Goal: Navigation & Orientation: Find specific page/section

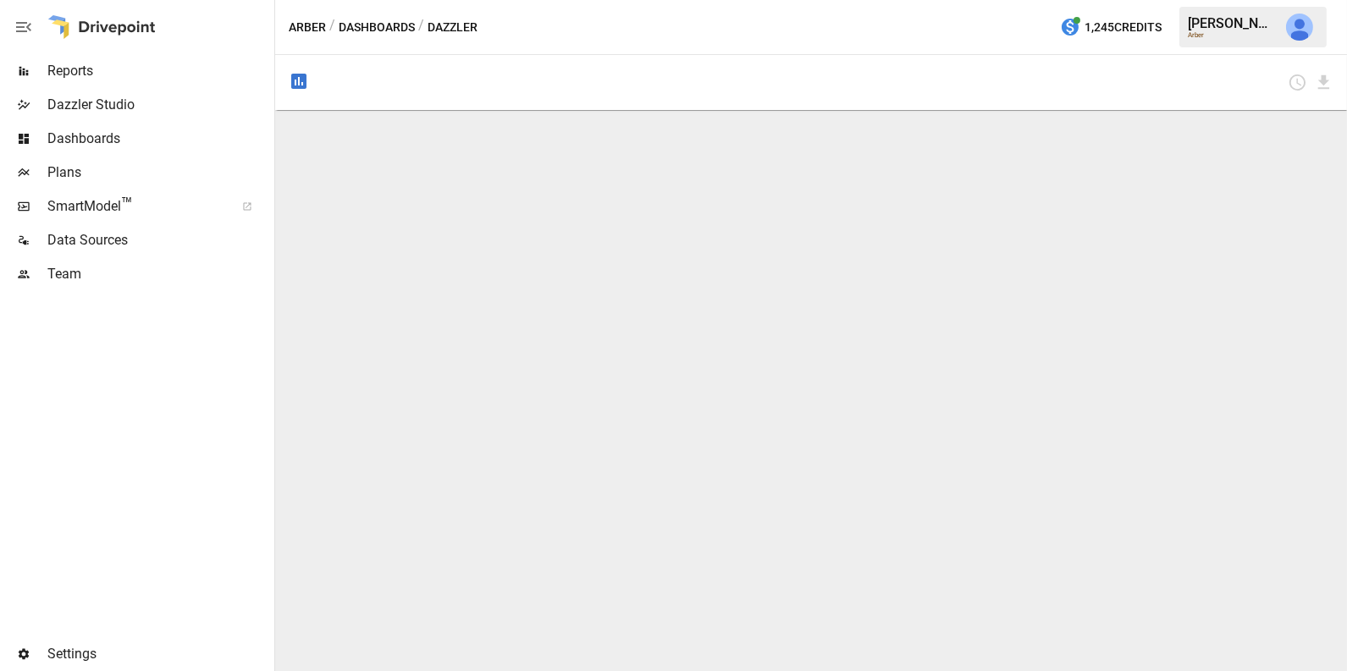
click at [102, 268] on span "Team" at bounding box center [159, 274] width 224 height 20
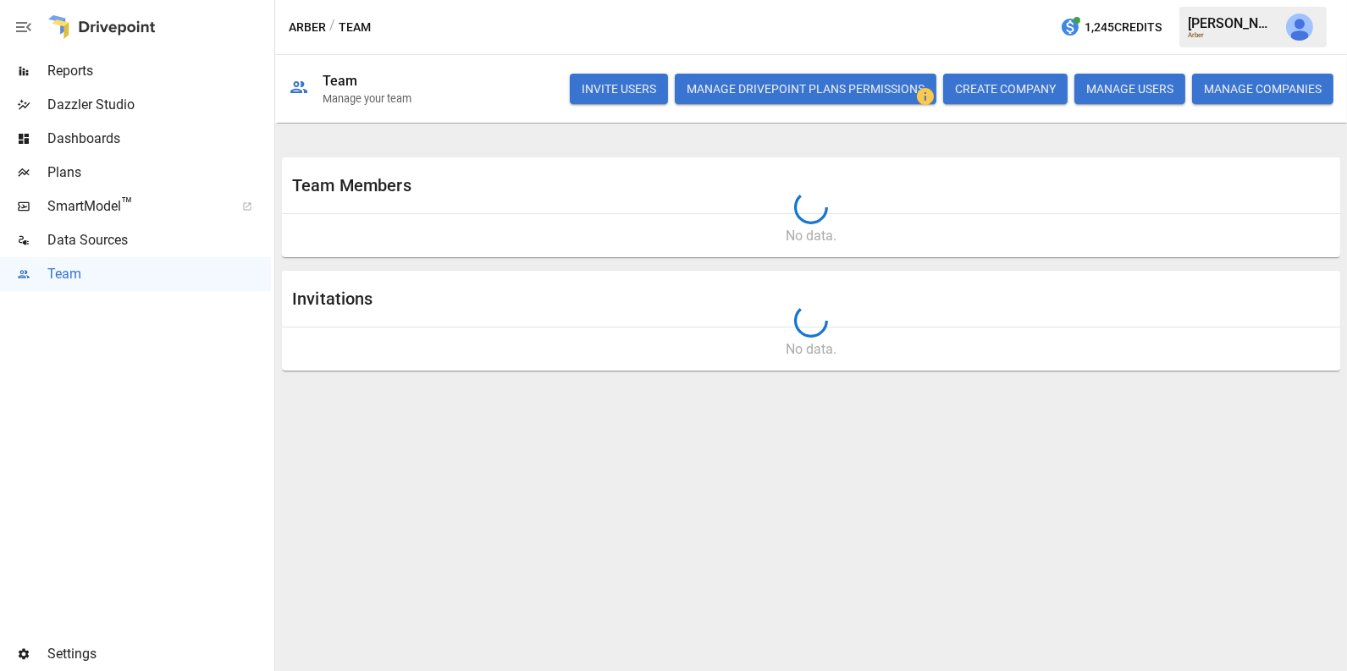
click at [613, 93] on button "INVITE USERS" at bounding box center [619, 89] width 98 height 30
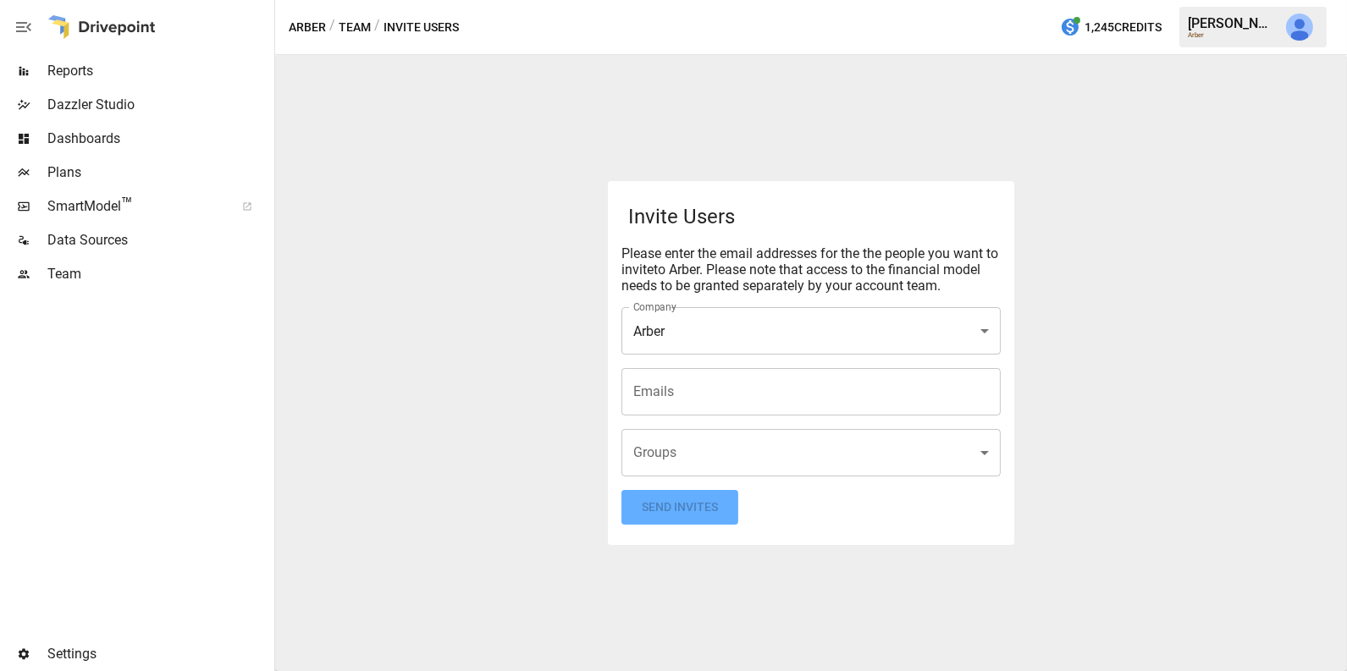
click at [698, 0] on body "Reports Dazzler Studio Dashboards Plans SmartModel ™ Data Sources Team Settings…" at bounding box center [673, 0] width 1347 height 0
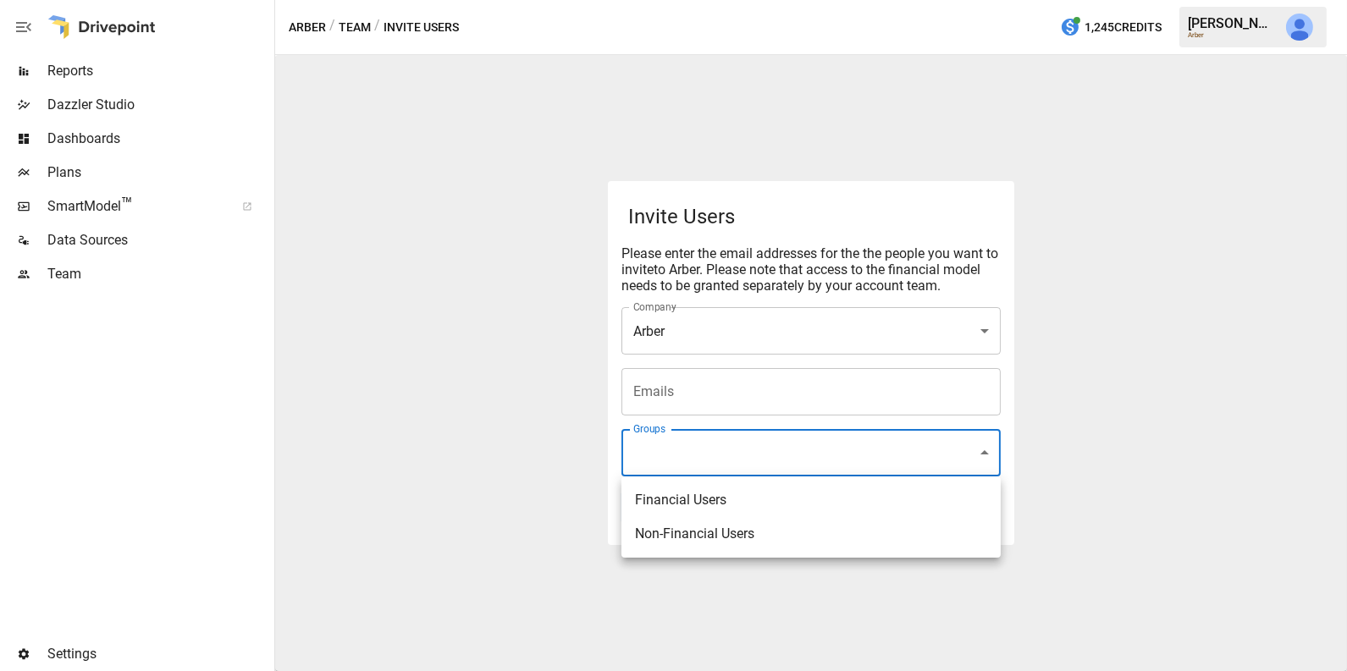
click at [544, 430] on div at bounding box center [673, 335] width 1347 height 671
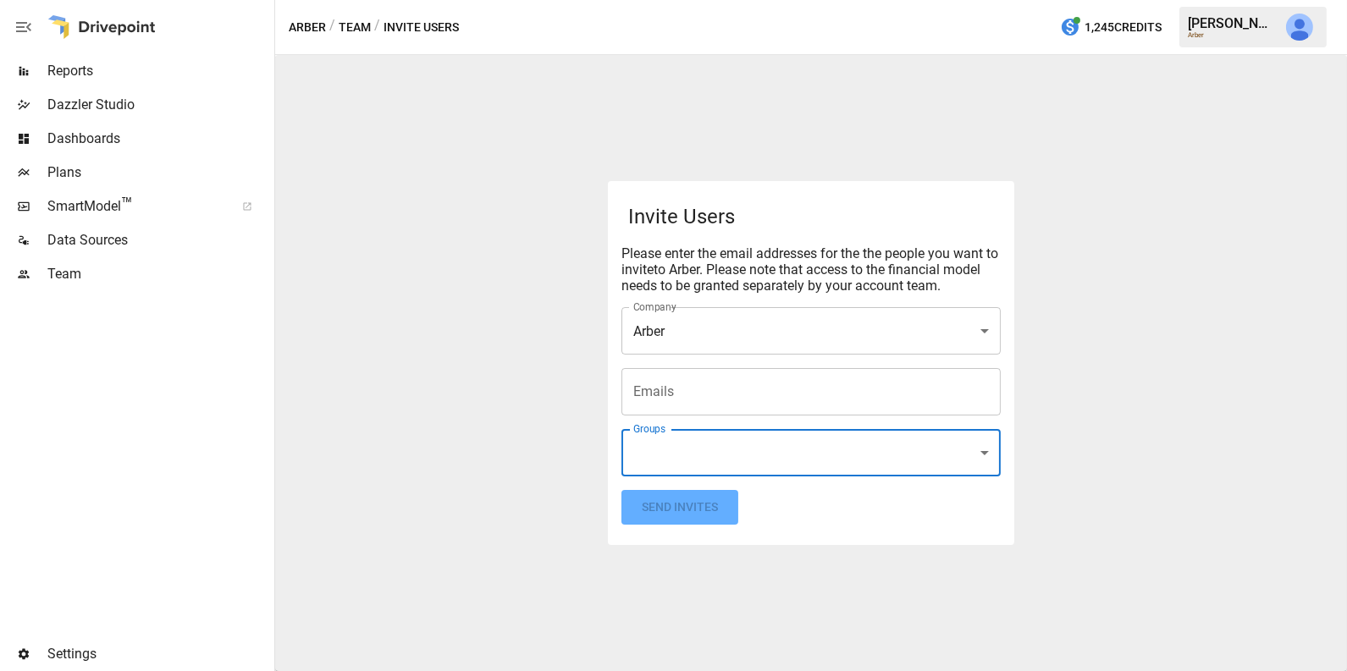
click at [686, 390] on input "Emails" at bounding box center [811, 392] width 364 height 32
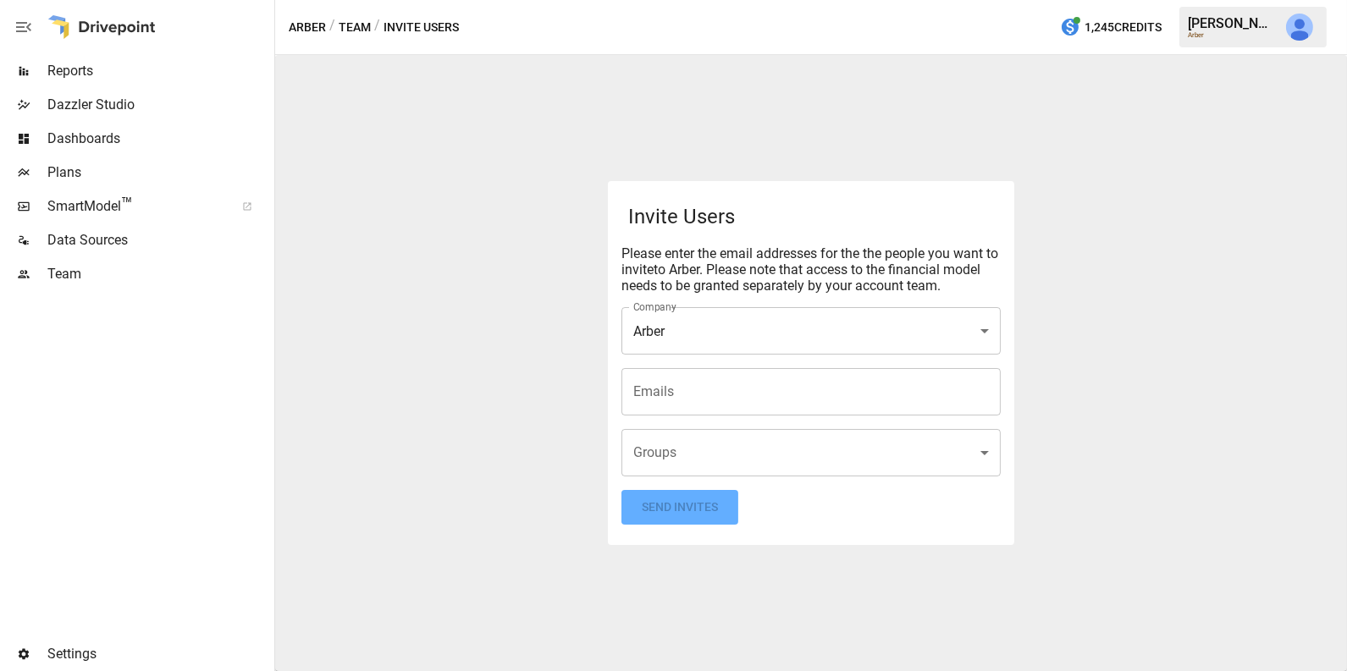
click at [505, 318] on div "Invite Users Please enter the email addresses for the the people you want to in…" at bounding box center [811, 363] width 1072 height 616
click at [143, 73] on span "Reports" at bounding box center [159, 71] width 224 height 20
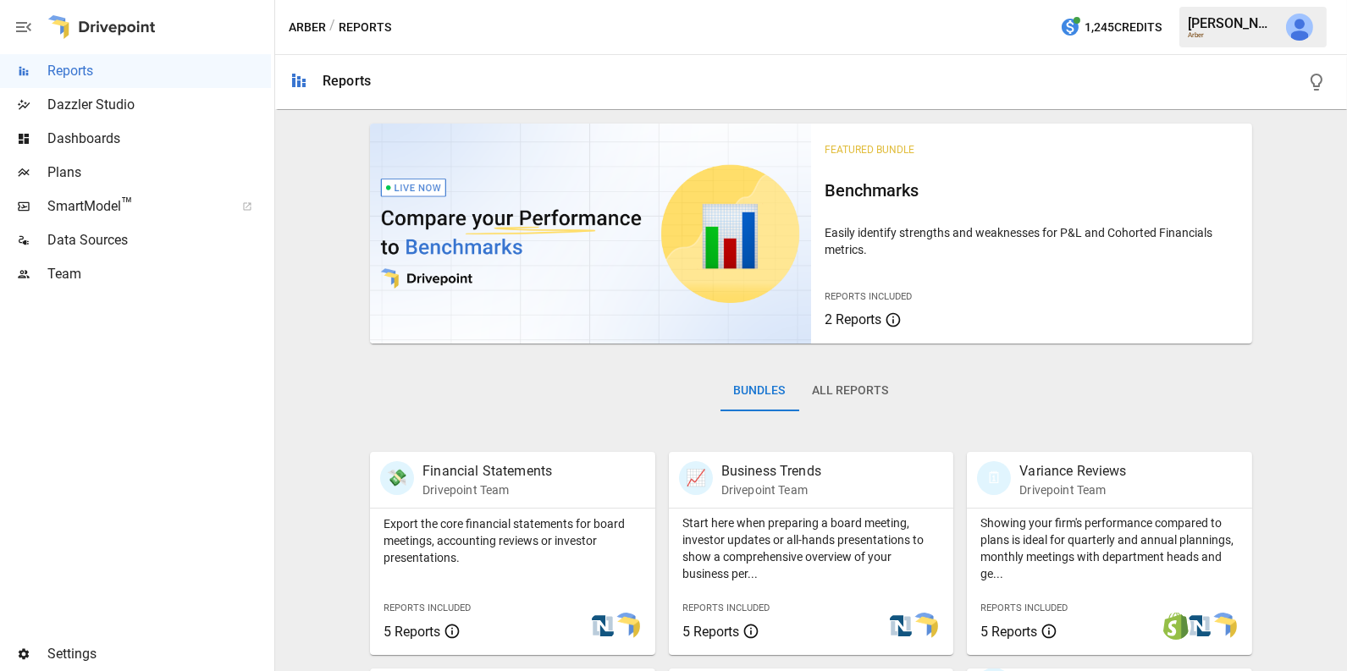
click at [111, 180] on span "Plans" at bounding box center [159, 173] width 224 height 20
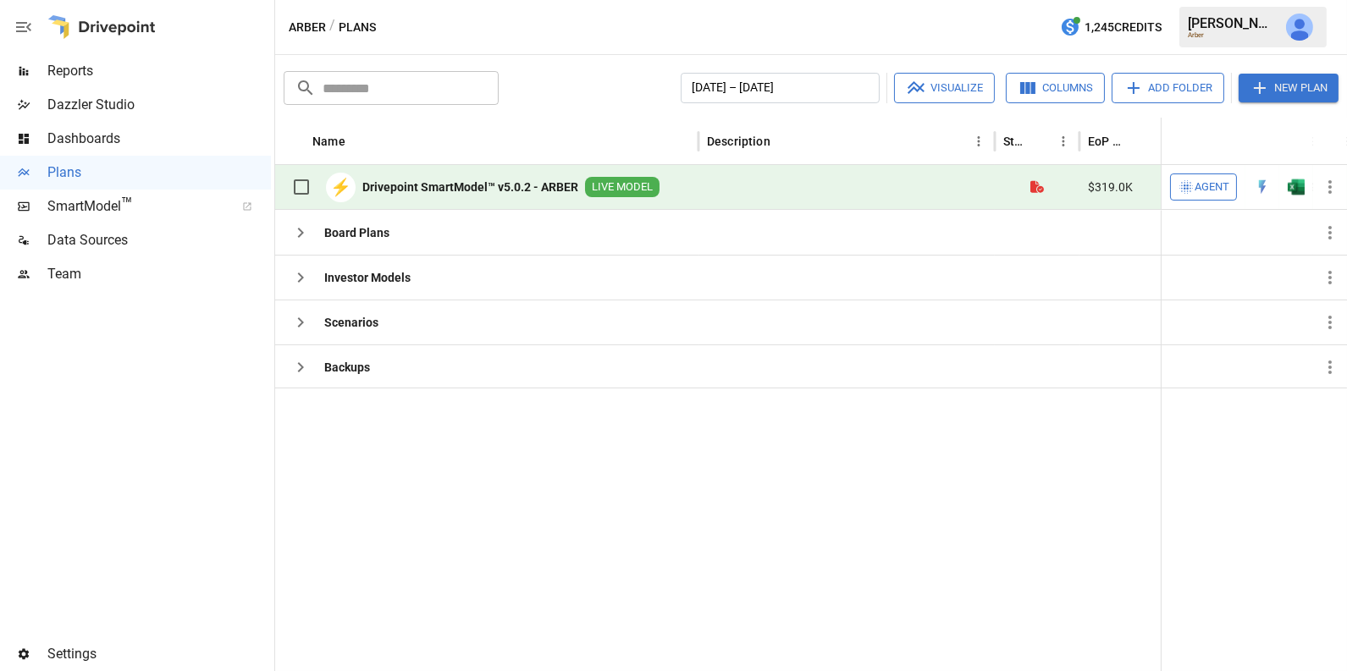
click at [166, 137] on span "Dashboards" at bounding box center [159, 139] width 224 height 20
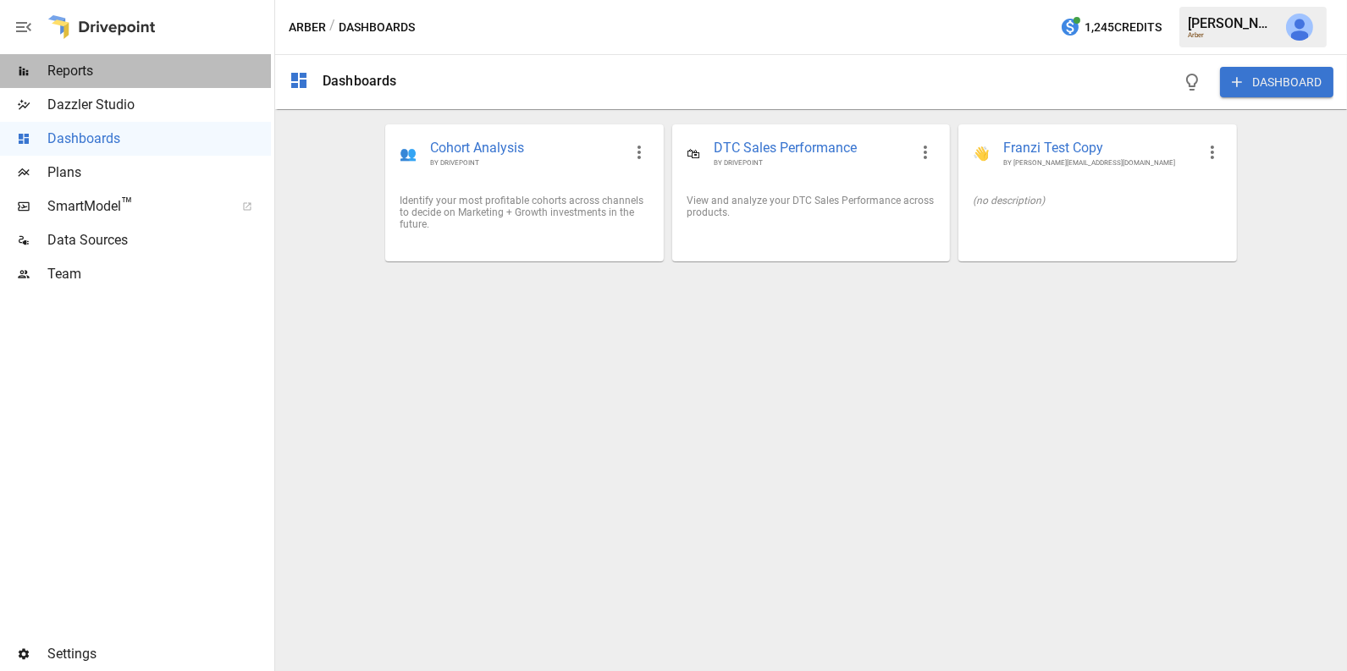
click at [167, 79] on span "Reports" at bounding box center [159, 71] width 224 height 20
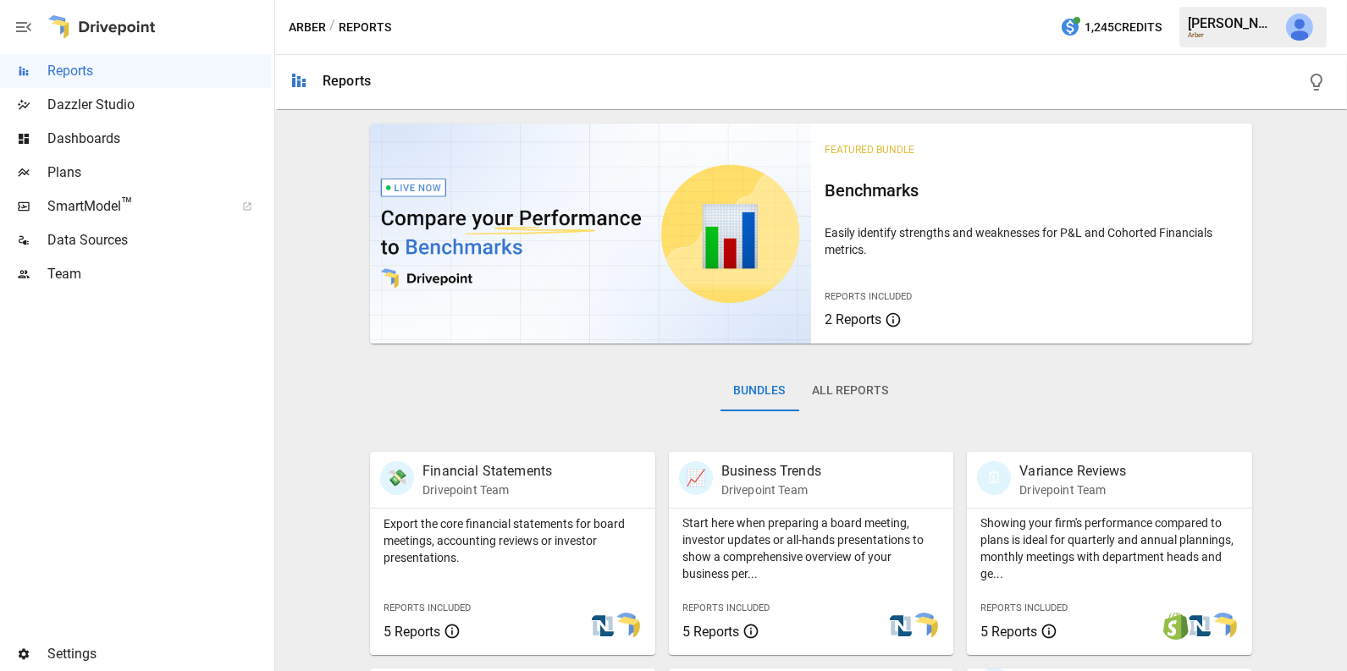
click at [65, 232] on span "Data Sources" at bounding box center [159, 240] width 224 height 20
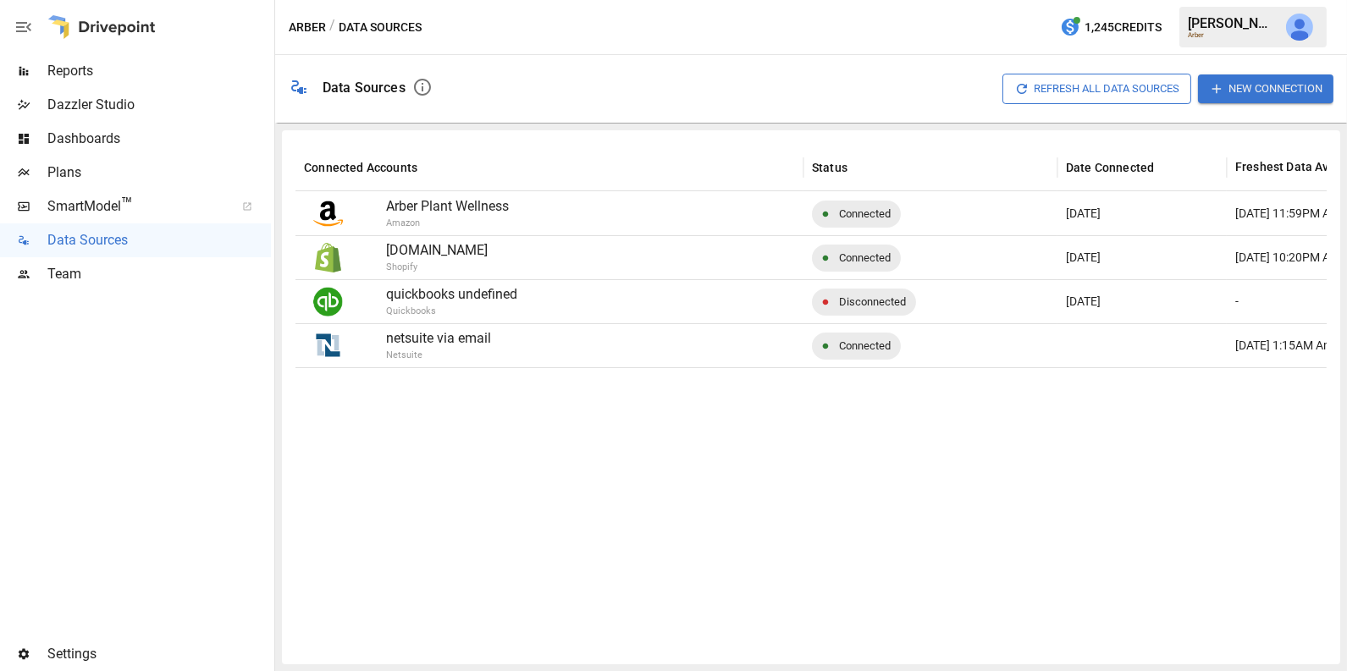
click at [141, 77] on span "Reports" at bounding box center [159, 71] width 224 height 20
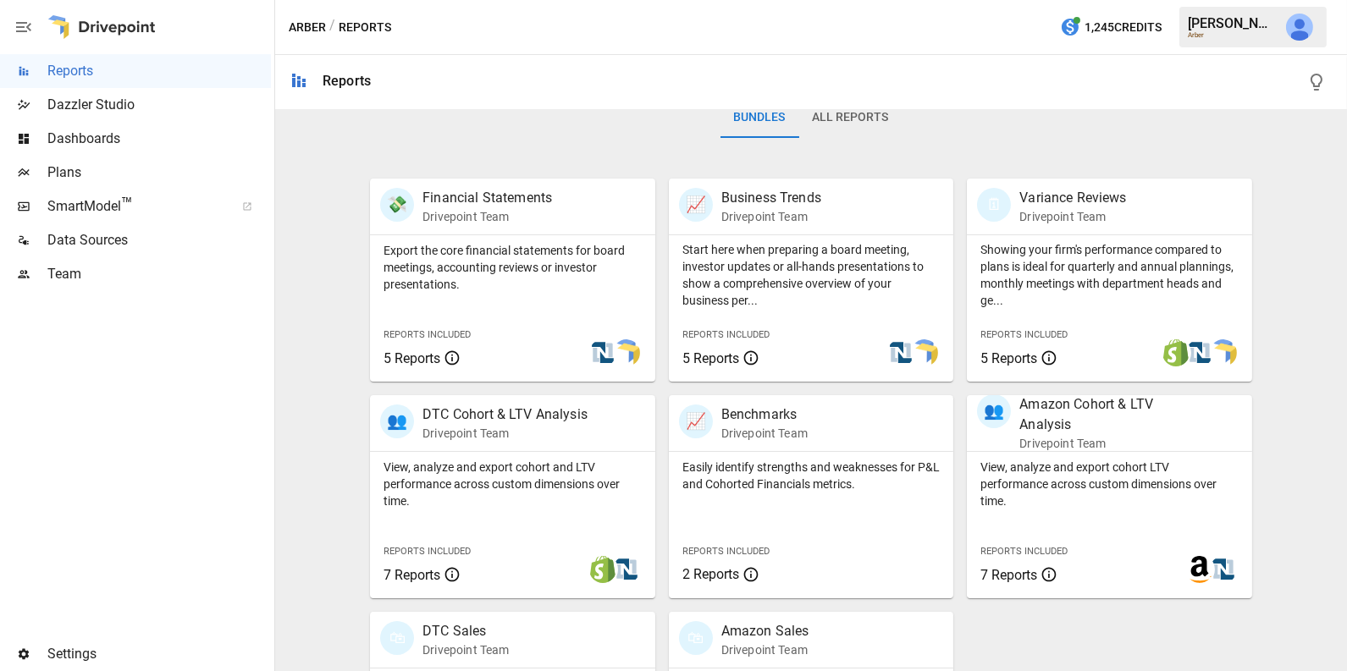
scroll to position [274, 0]
click at [105, 144] on span "Dashboards" at bounding box center [159, 139] width 224 height 20
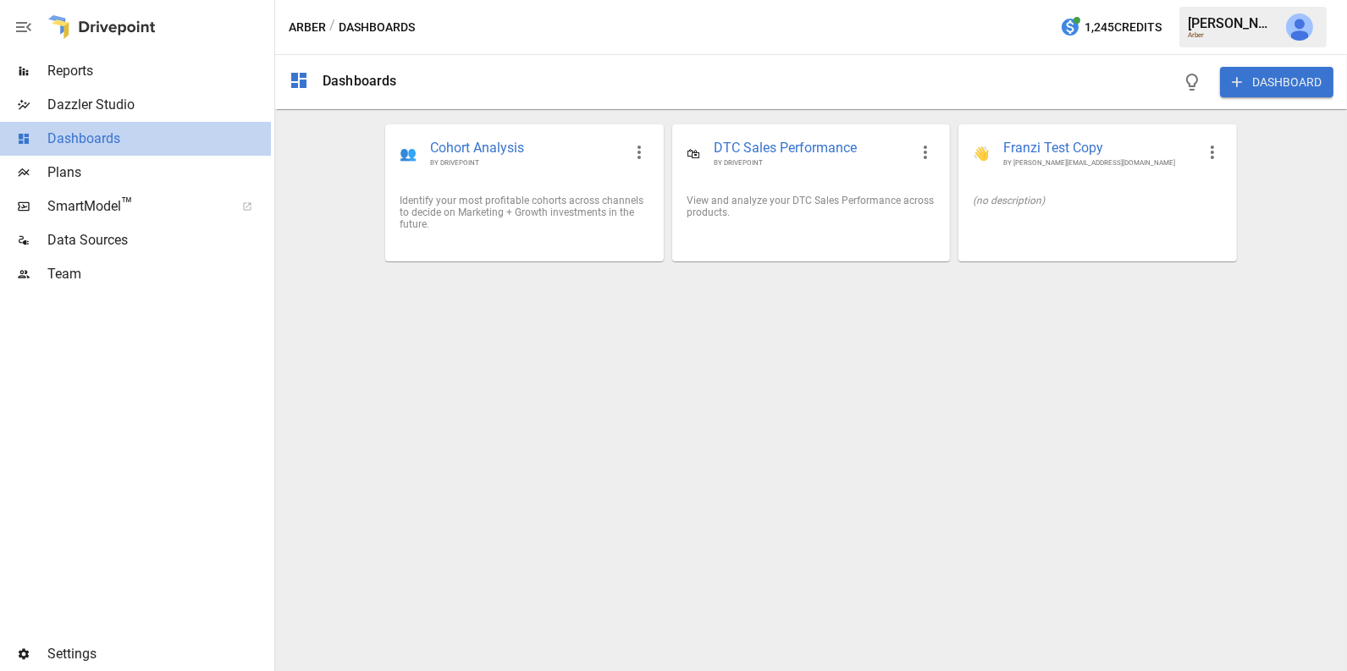
click at [105, 144] on span "Dashboards" at bounding box center [159, 139] width 224 height 20
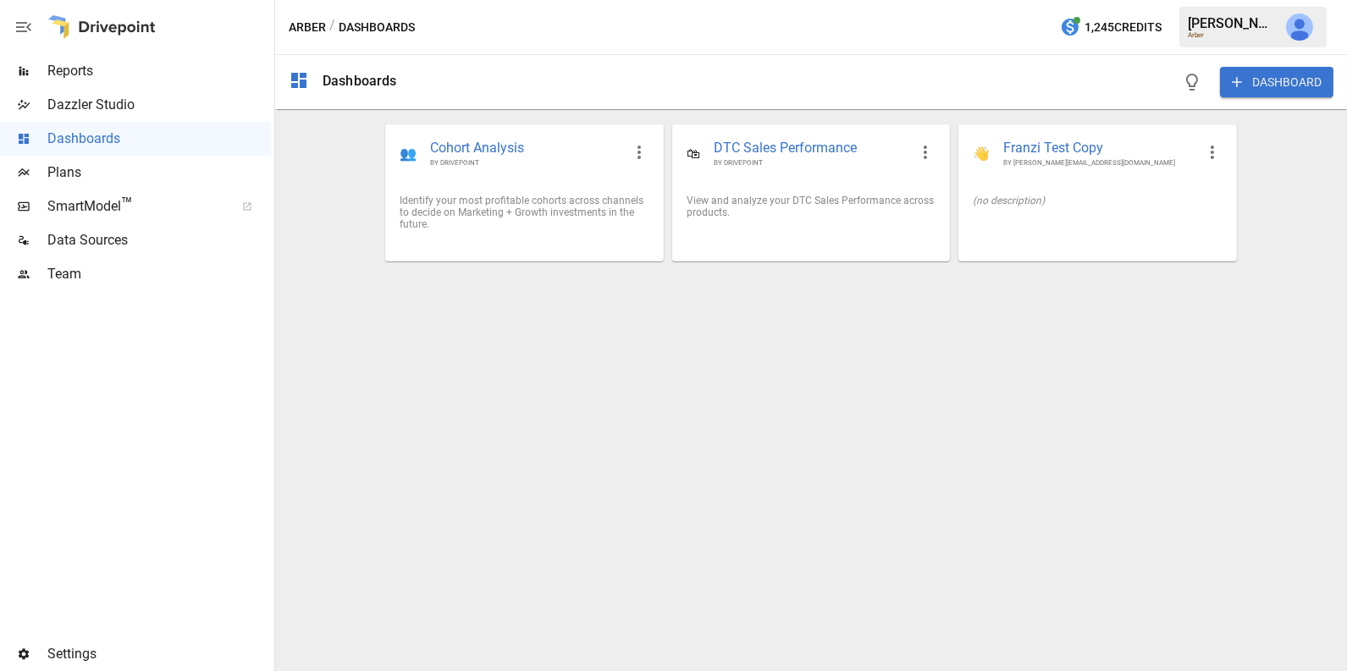
click at [105, 283] on span "Team" at bounding box center [159, 274] width 224 height 20
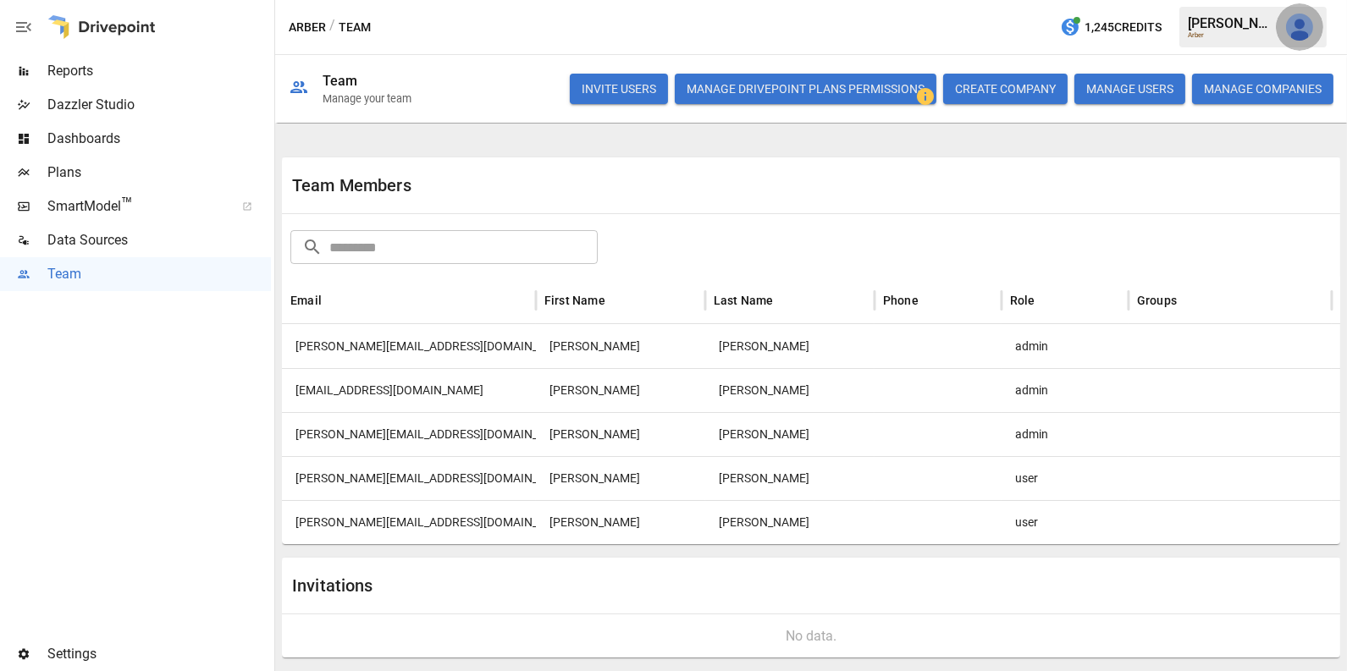
click at [1314, 27] on button "button" at bounding box center [1299, 26] width 47 height 47
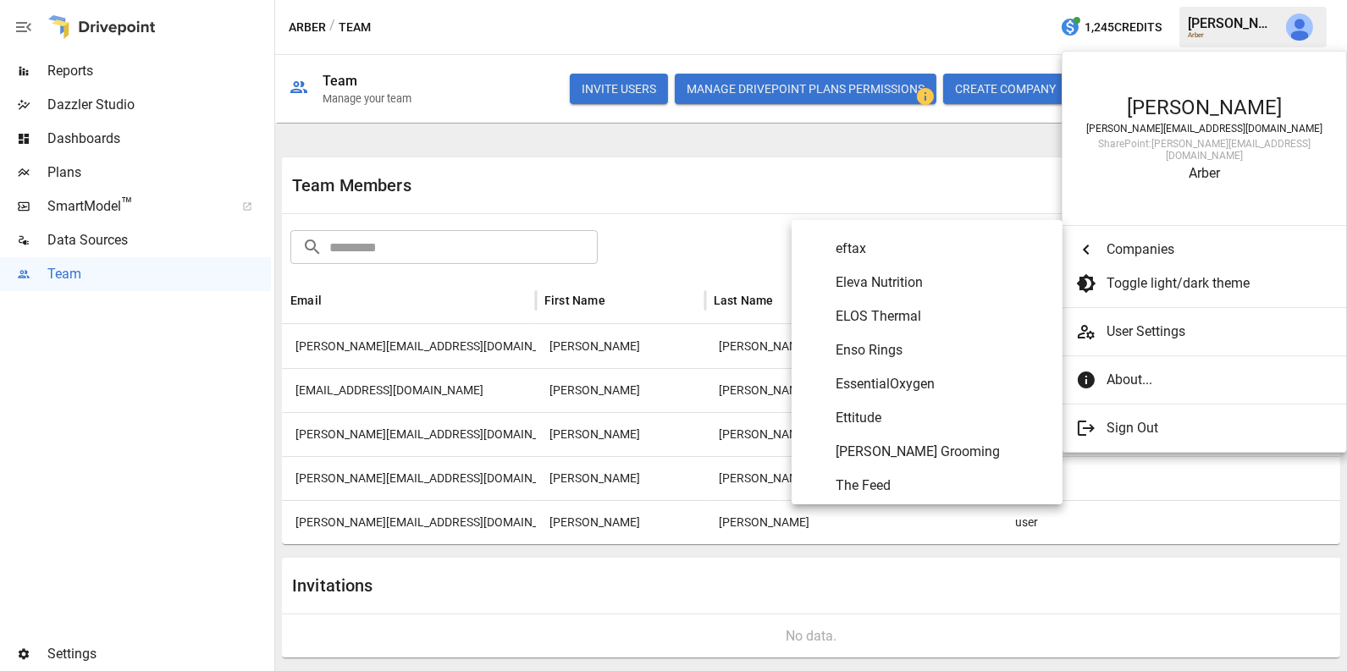
scroll to position [2831, 0]
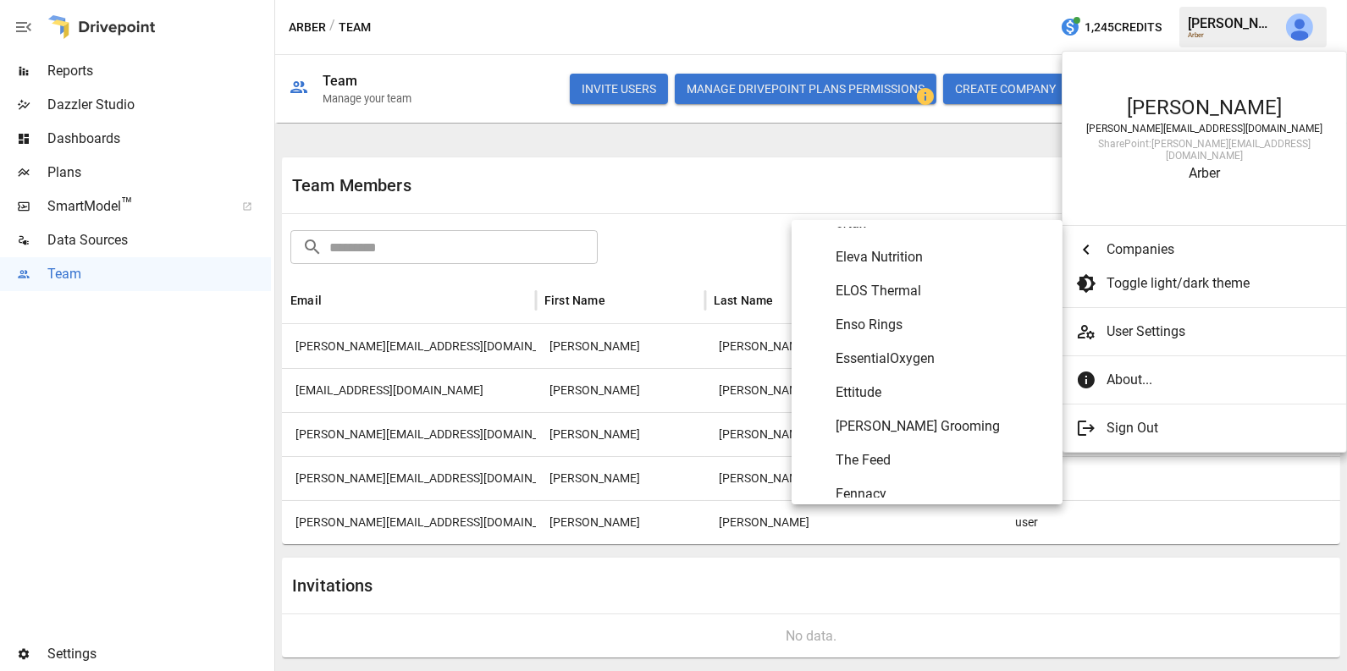
click at [931, 298] on span "ELOS Thermal" at bounding box center [942, 291] width 213 height 20
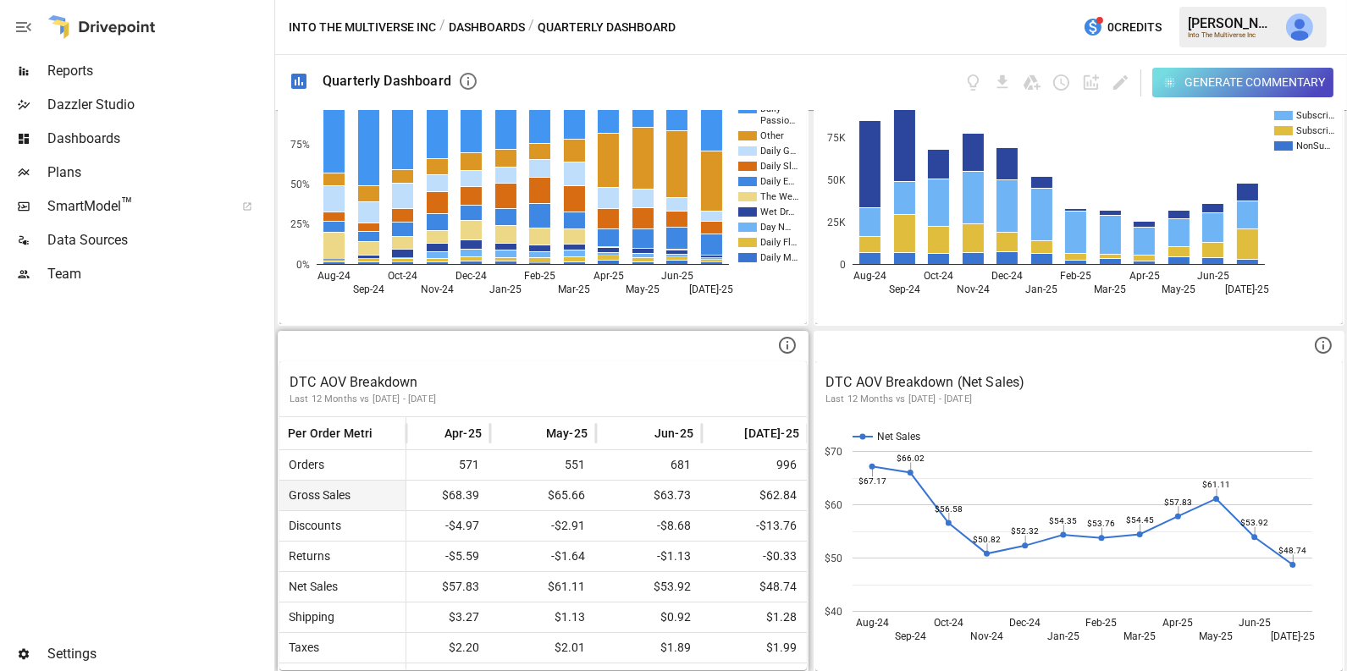
scroll to position [23, 869]
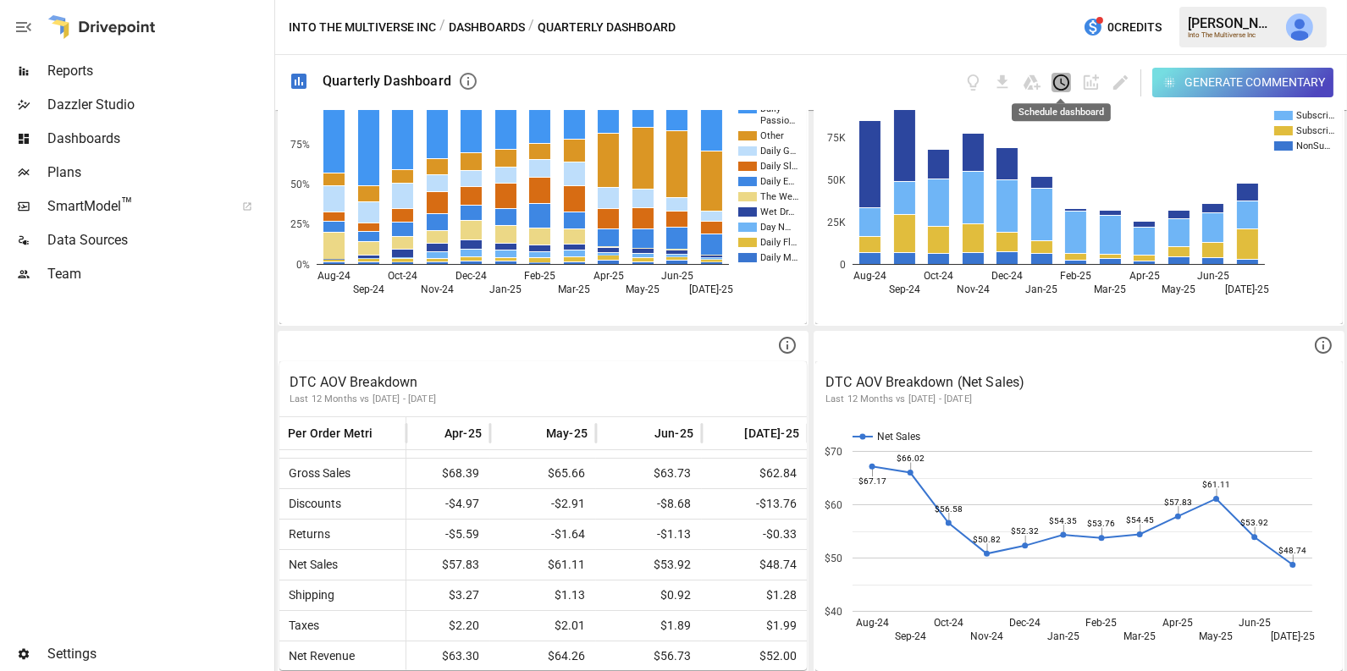
click at [1058, 80] on icon "Schedule dashboard" at bounding box center [1061, 82] width 19 height 19
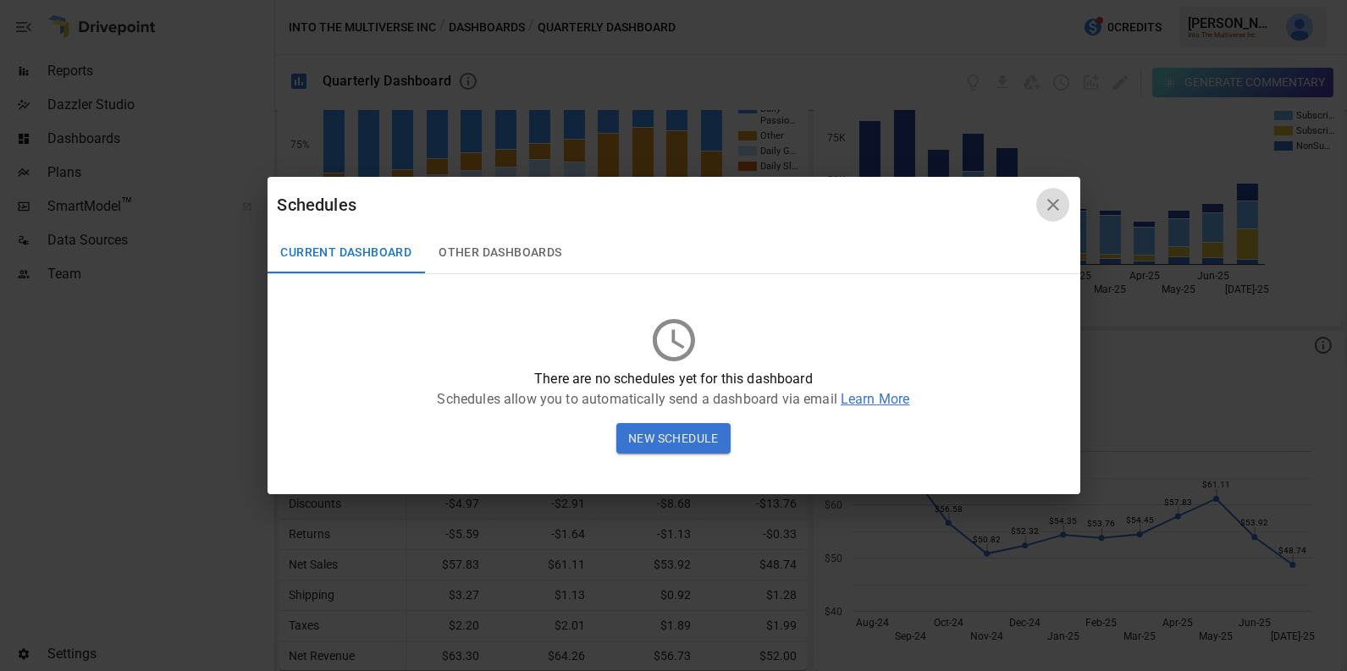
click at [1053, 204] on icon "button" at bounding box center [1053, 205] width 12 height 12
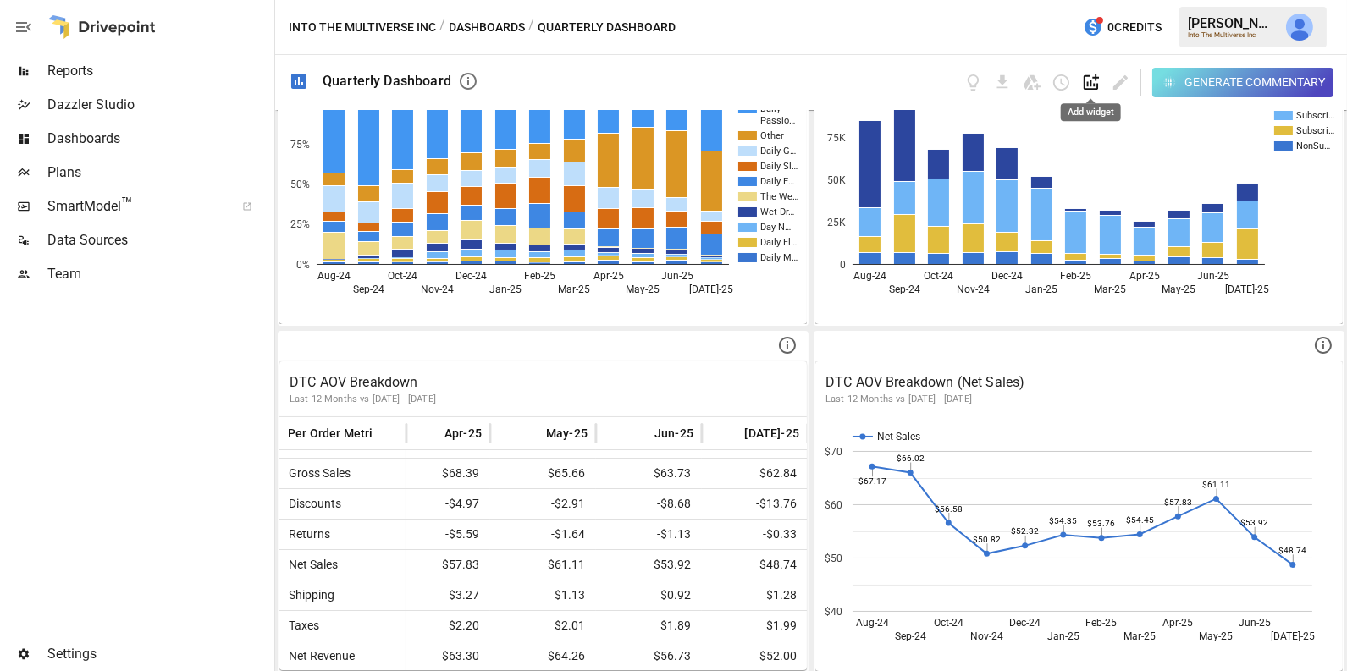
click at [1090, 77] on icon "Add widget" at bounding box center [1090, 82] width 19 height 19
